Goal: Transaction & Acquisition: Purchase product/service

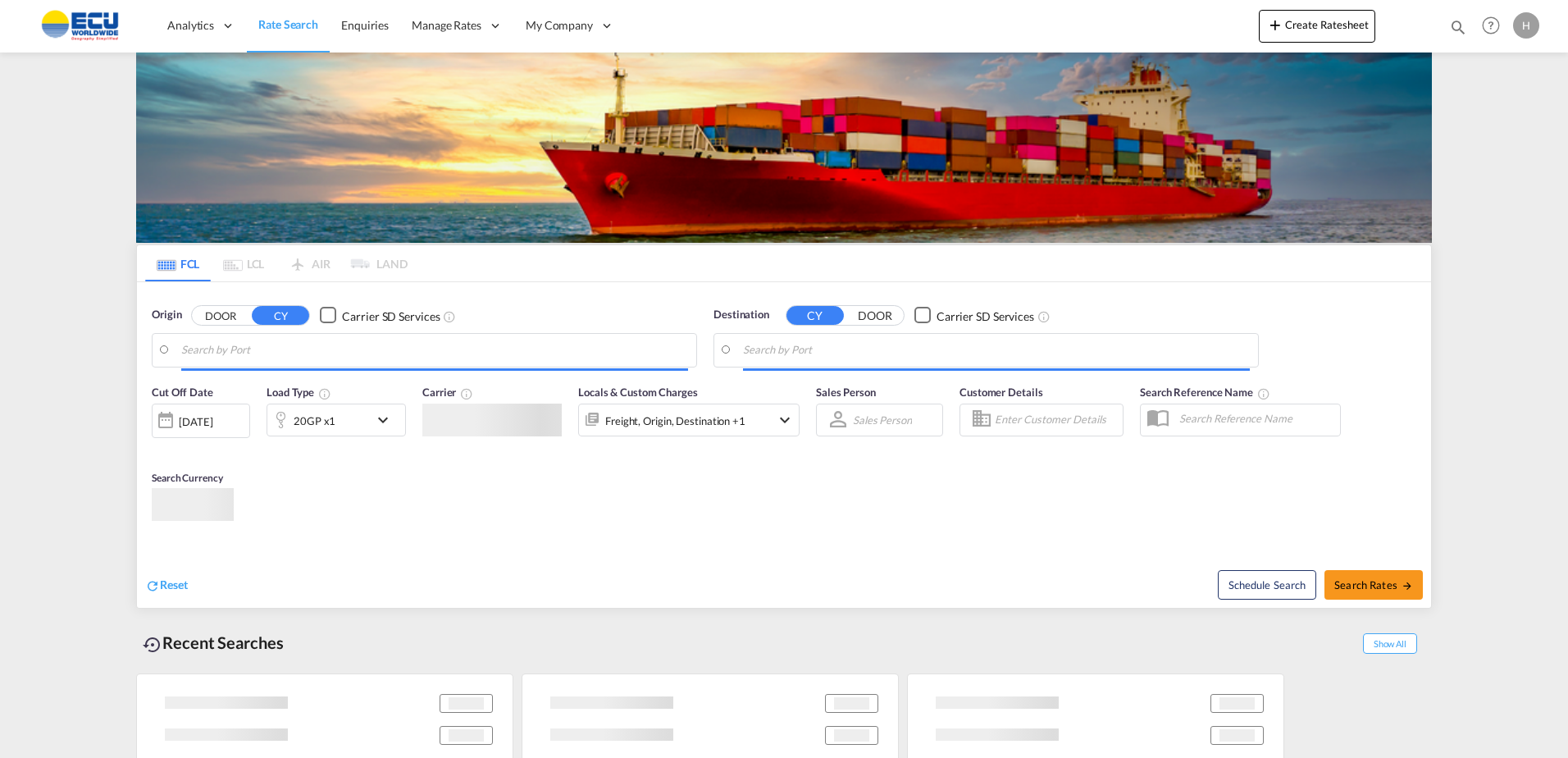
type input "Fos-[GEOGRAPHIC_DATA], [GEOGRAPHIC_DATA]"
type input "[PERSON_NAME], BRSSZ"
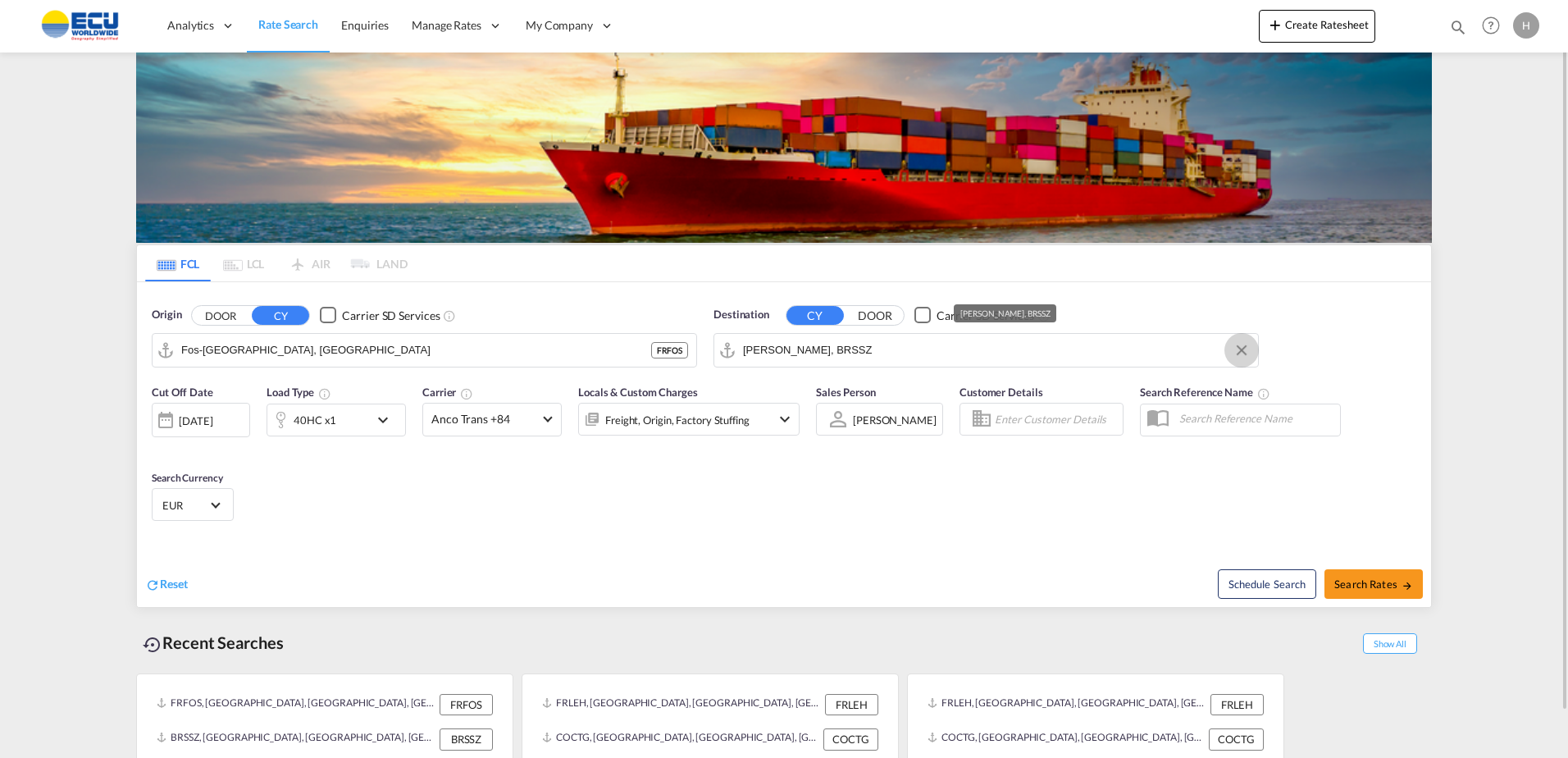
click at [1234, 352] on md-icon "Clear Input" at bounding box center [1242, 350] width 18 height 18
click at [1168, 360] on input "Search by Port" at bounding box center [996, 350] width 507 height 25
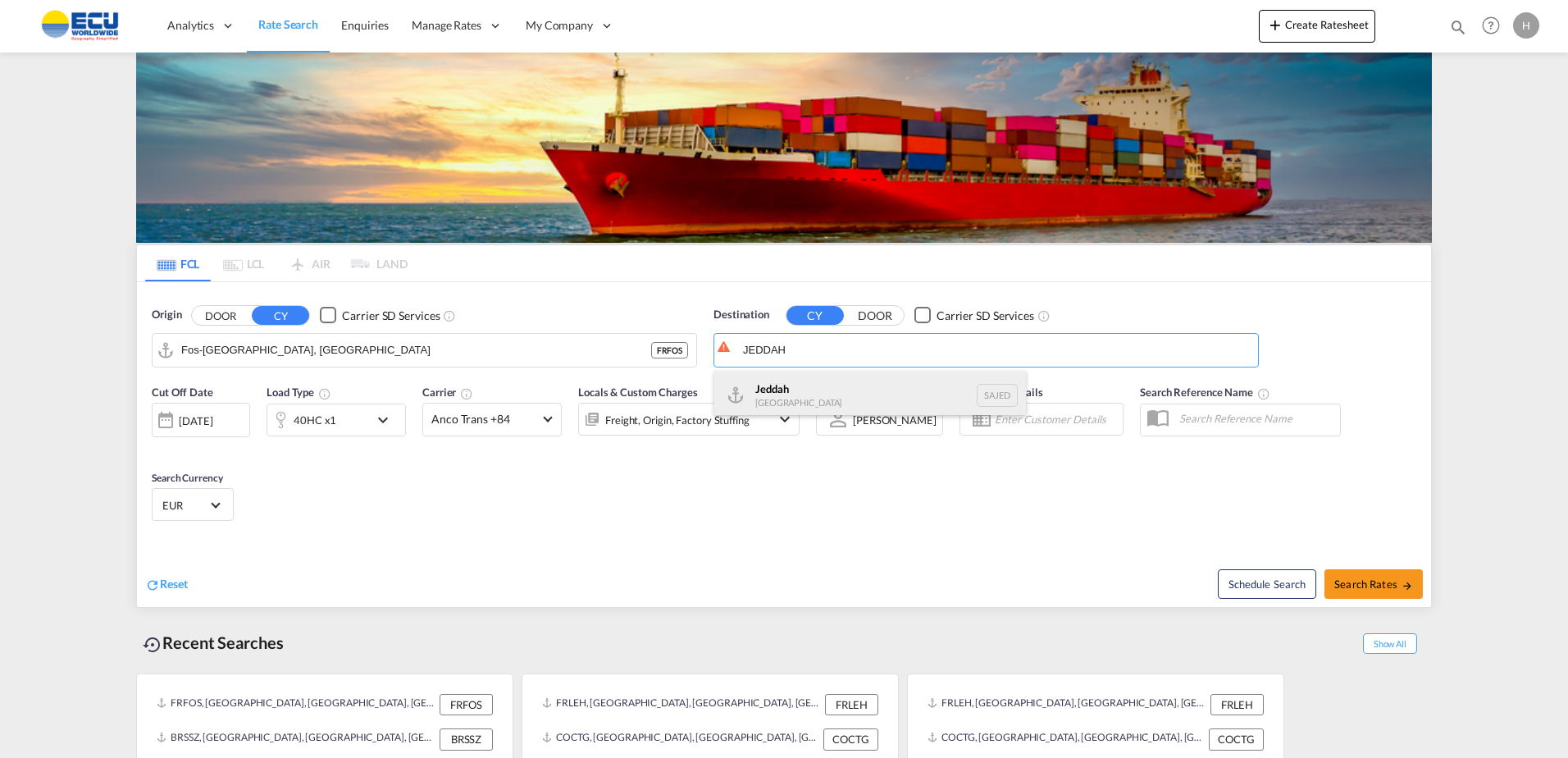
click at [813, 411] on div "Jeddah [GEOGRAPHIC_DATA] SAJED" at bounding box center [870, 396] width 311 height 49
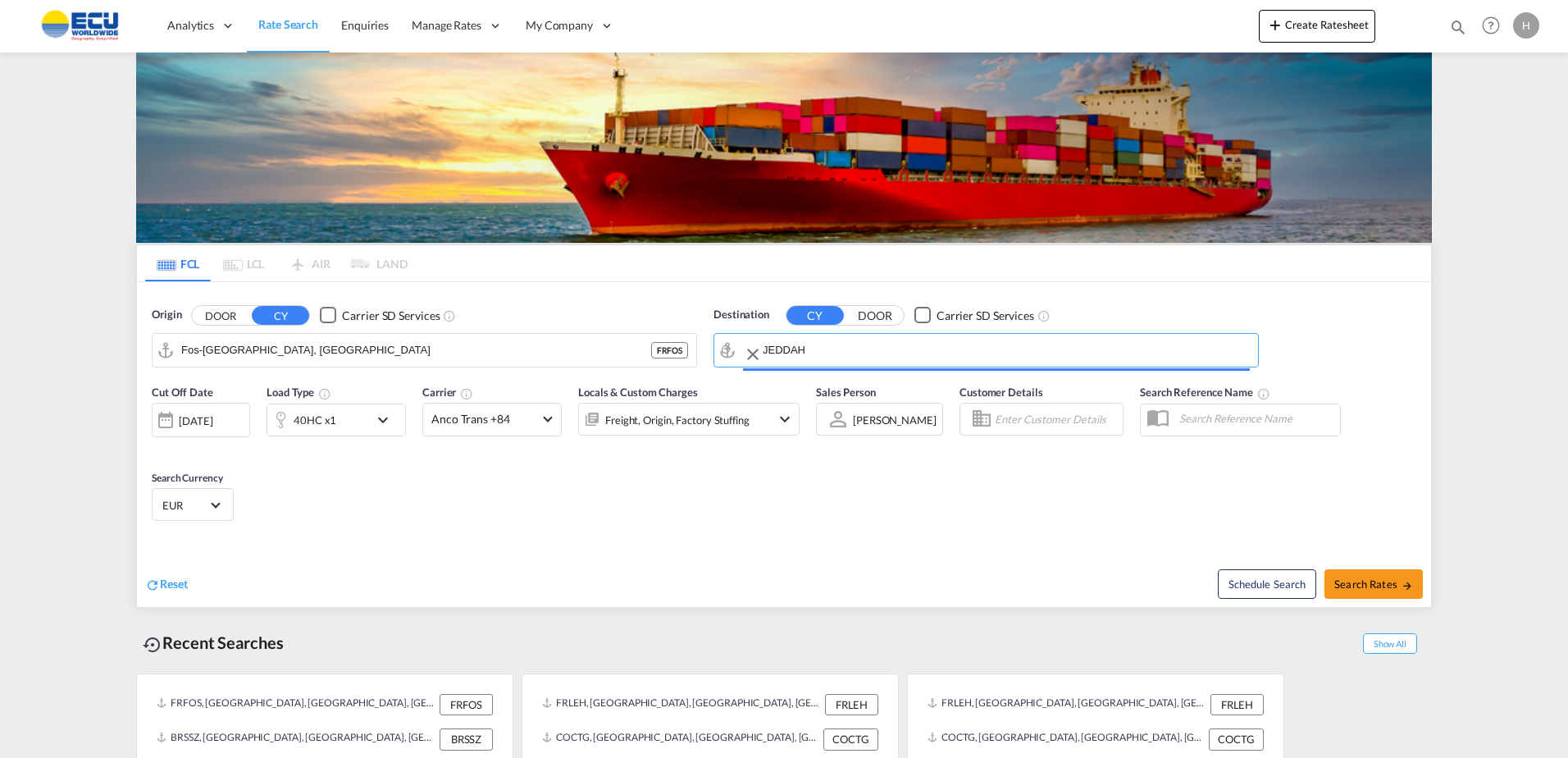
type input "Jeddah, SAJED"
click at [396, 418] on md-icon "icon-chevron-down" at bounding box center [387, 420] width 28 height 19
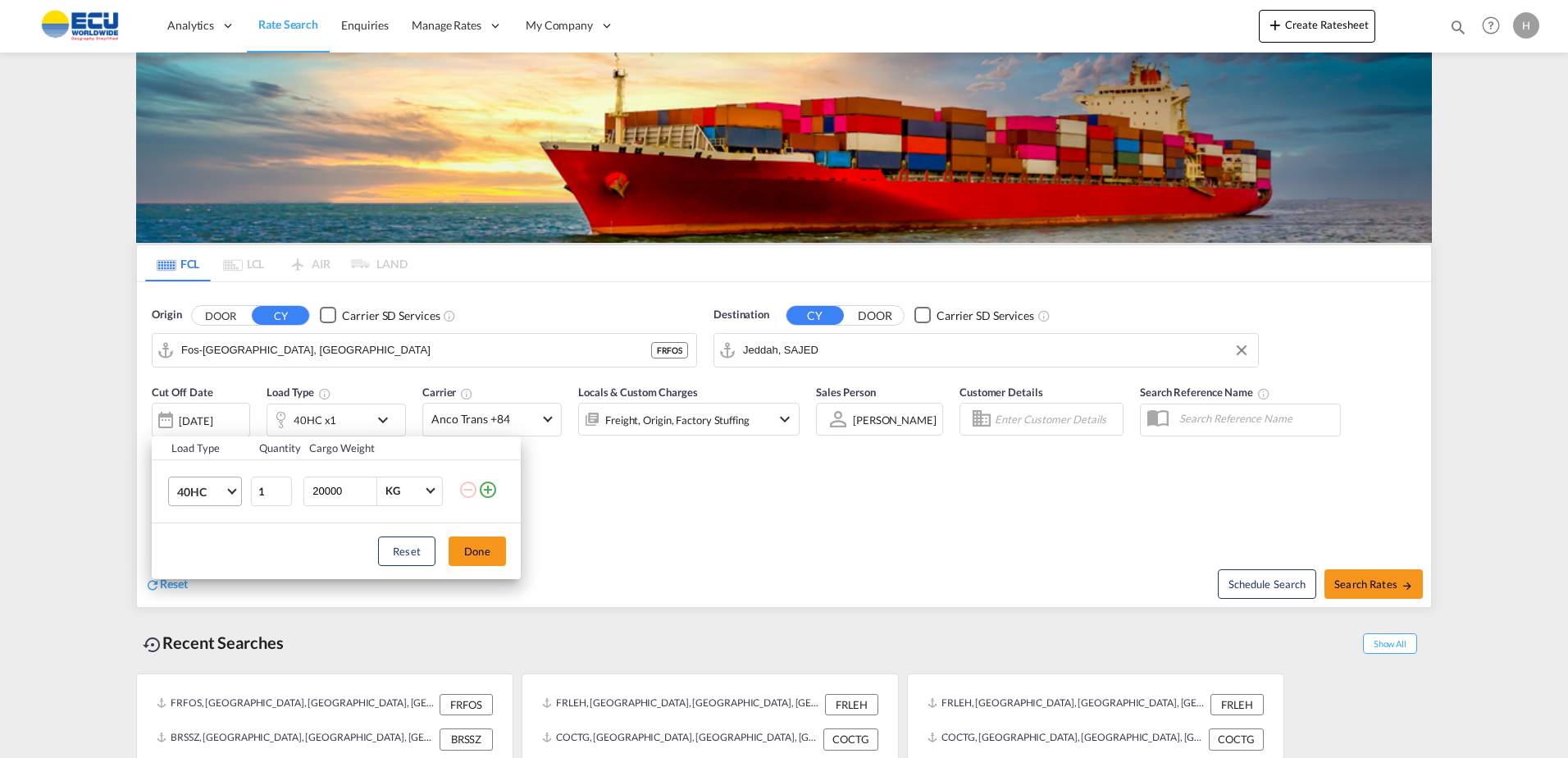
click at [234, 491] on md-select-value "40HC" at bounding box center [208, 491] width 66 height 28
click at [210, 453] on md-option "40GP" at bounding box center [219, 452] width 111 height 39
click at [489, 493] on md-icon "icon-plus-circle-outline" at bounding box center [488, 490] width 19 height 19
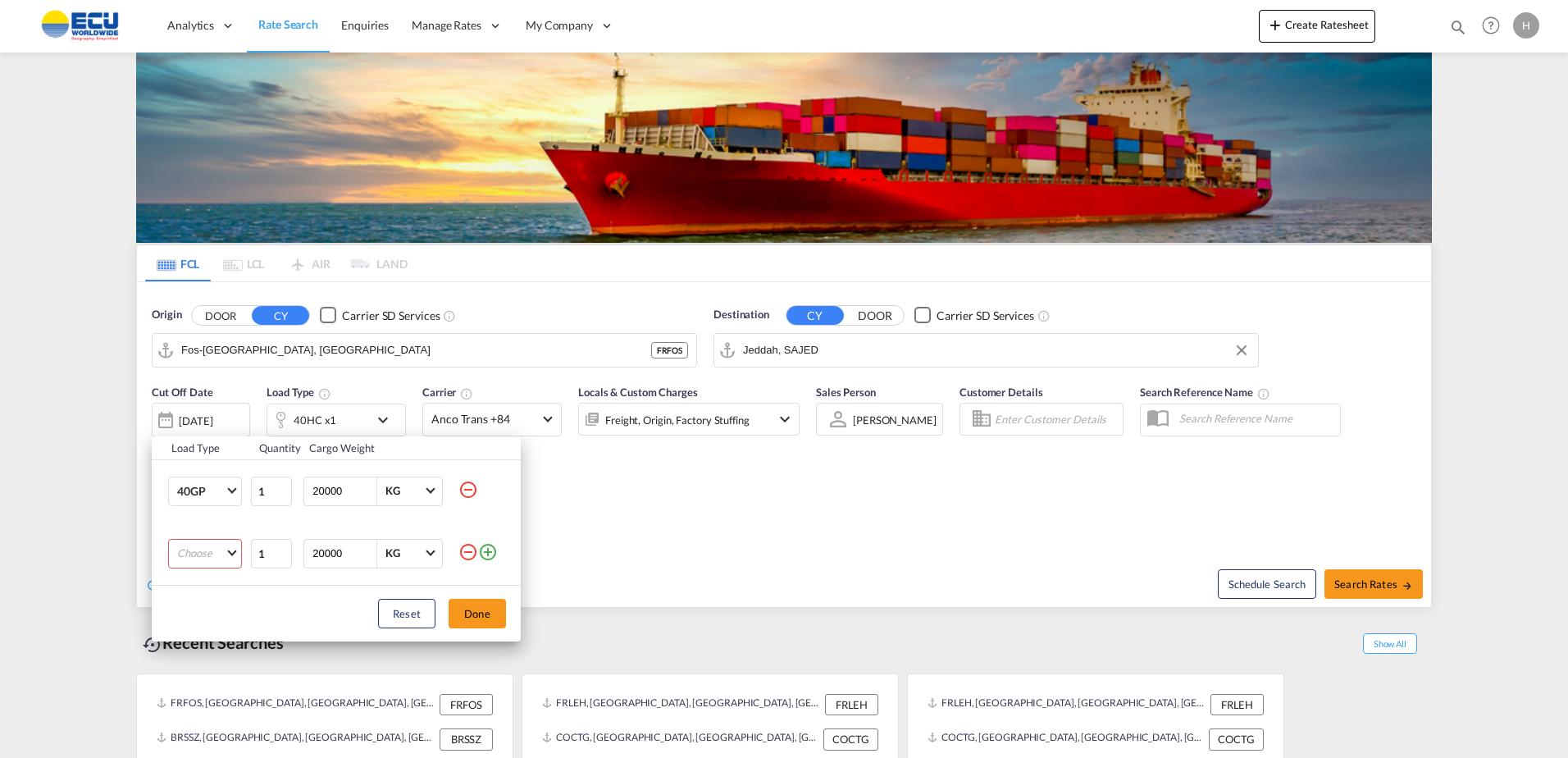
click at [489, 493] on td at bounding box center [489, 491] width 62 height 63
click at [466, 554] on md-icon "icon-minus-circle-outline" at bounding box center [468, 552] width 19 height 19
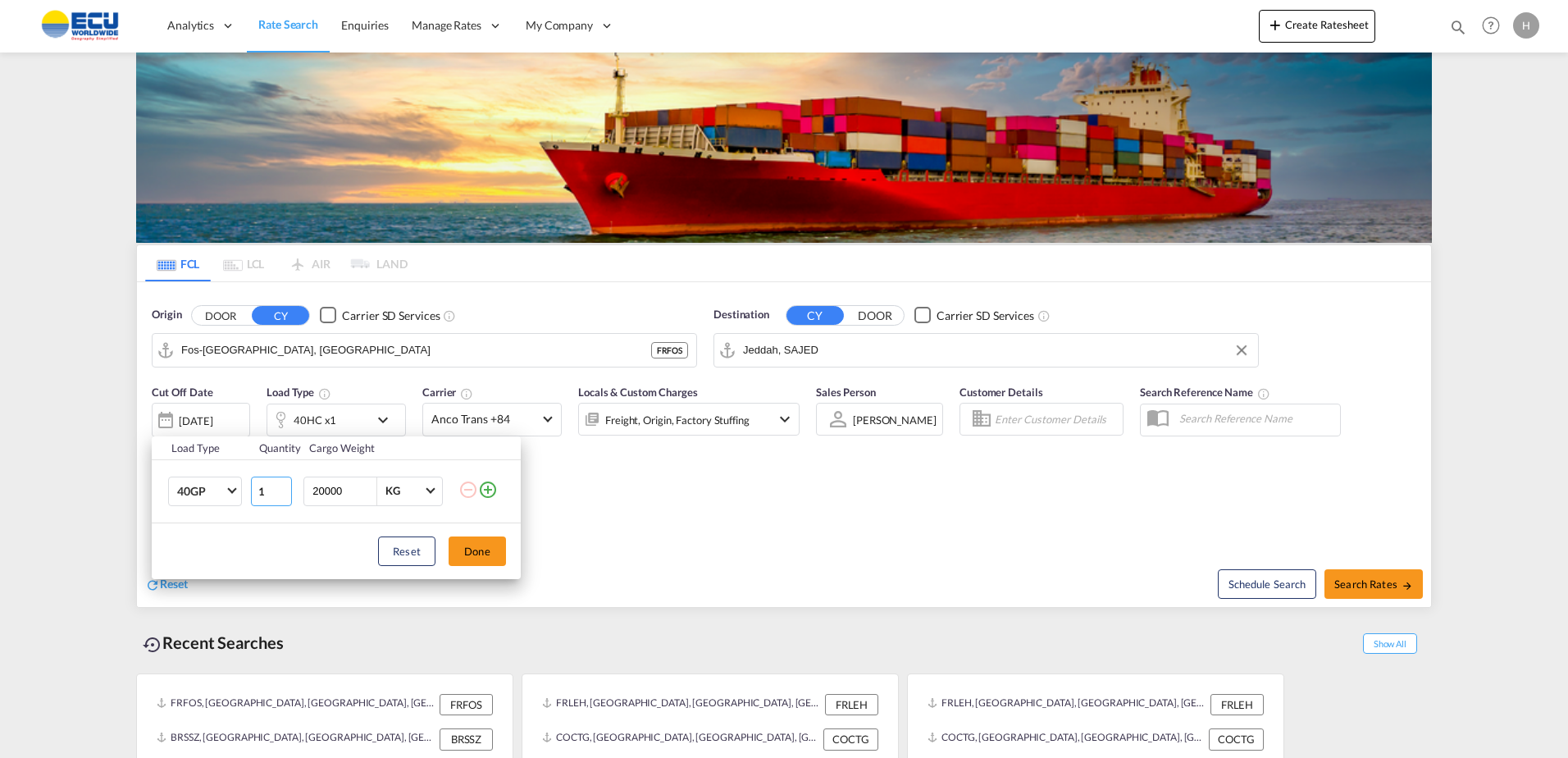
click at [253, 490] on input "1" at bounding box center [271, 491] width 41 height 30
type input "4"
click at [536, 419] on div "Load Type Quantity Cargo Weight 40GP 4 20000 KG KG Load type addition is restri…" at bounding box center [784, 379] width 1568 height 758
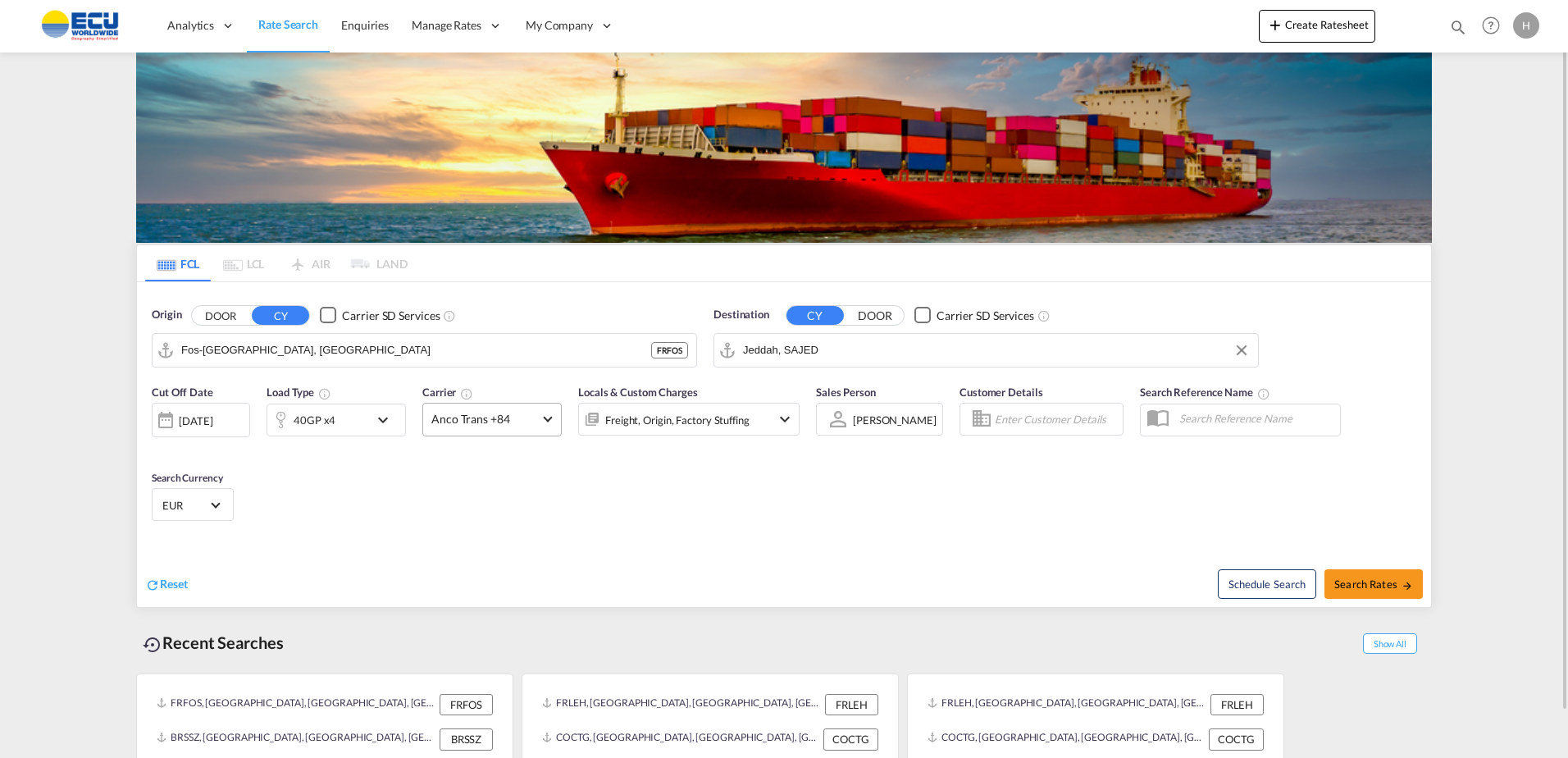
click at [548, 419] on span at bounding box center [547, 417] width 9 height 9
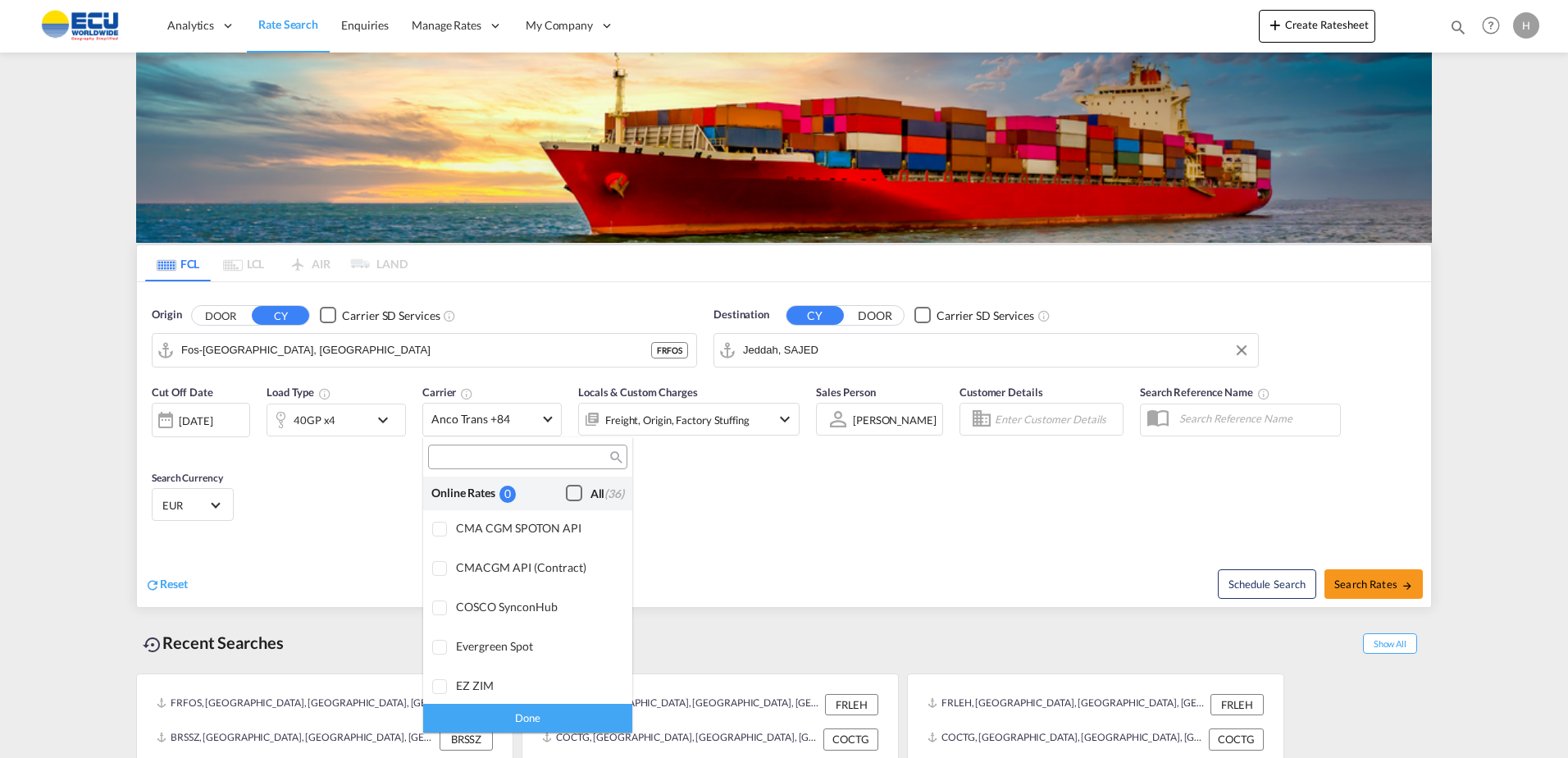
click at [566, 494] on div "Checkbox No Ink" at bounding box center [574, 493] width 17 height 17
click at [1393, 585] on md-backdrop at bounding box center [784, 379] width 1568 height 758
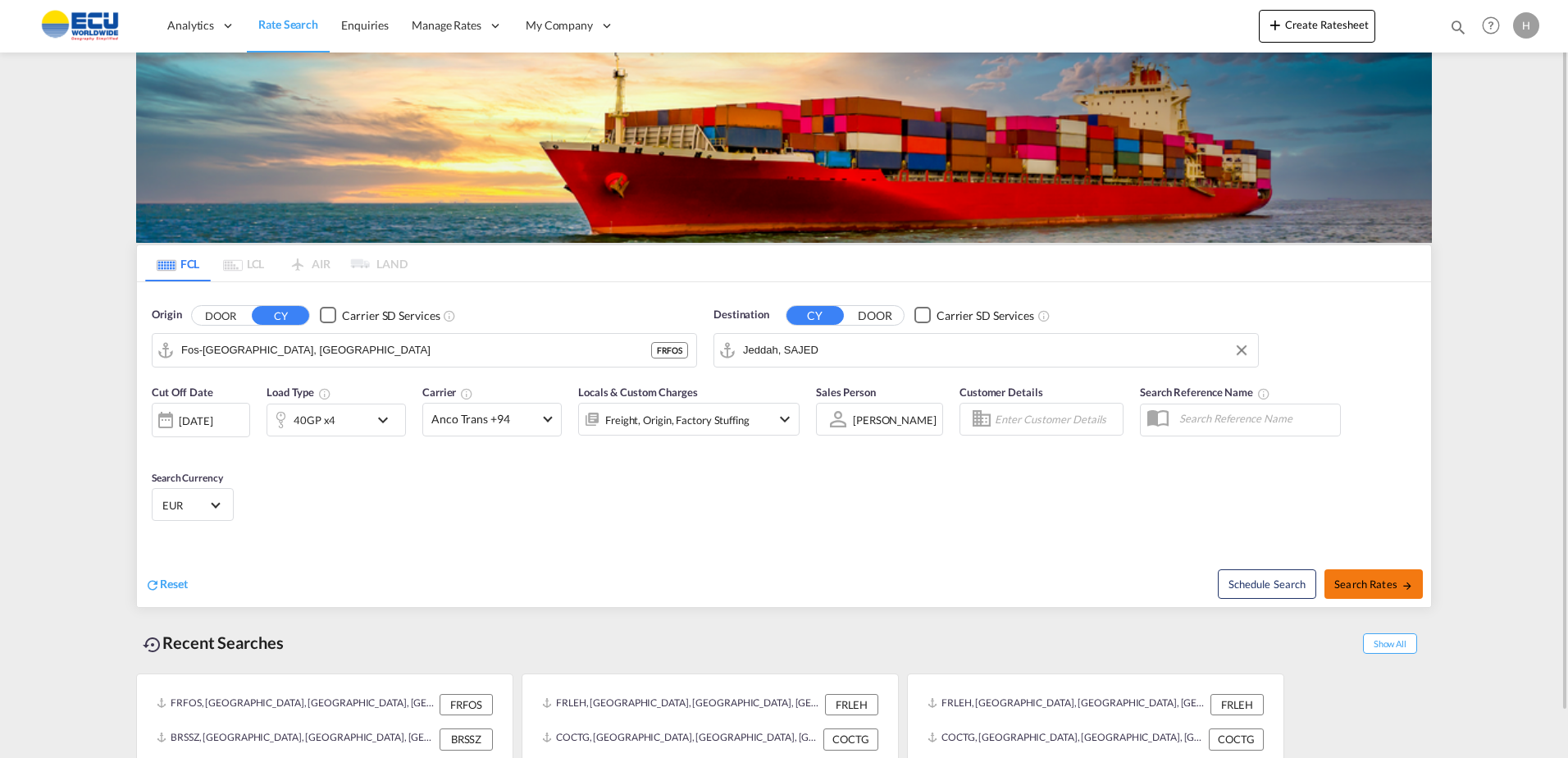
click at [1332, 583] on button "Search Rates" at bounding box center [1373, 584] width 98 height 30
type input "FRFOS to SAJED / [DATE]"
